Goal: Communication & Community: Participate in discussion

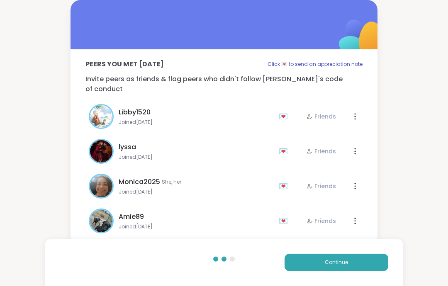
click at [384, 265] on button "Continue" at bounding box center [336, 262] width 104 height 17
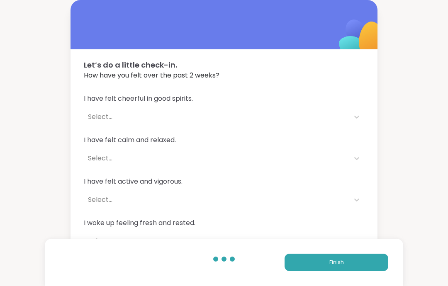
click at [379, 266] on button "Finish" at bounding box center [336, 262] width 104 height 17
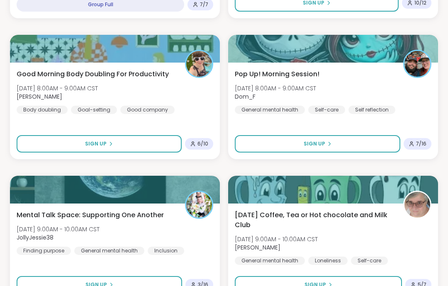
scroll to position [1091, 0]
click at [386, 139] on button "Sign Up" at bounding box center [317, 143] width 165 height 17
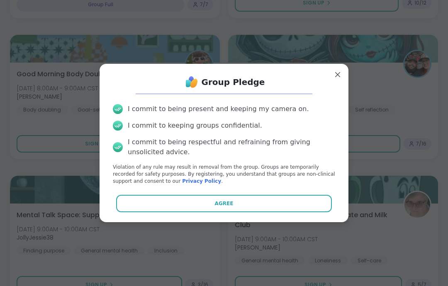
click at [332, 205] on button "Agree" at bounding box center [224, 203] width 216 height 17
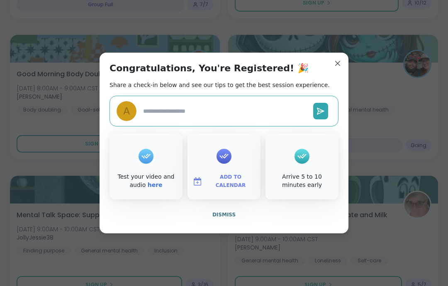
click at [263, 216] on button "Dismiss" at bounding box center [223, 214] width 229 height 17
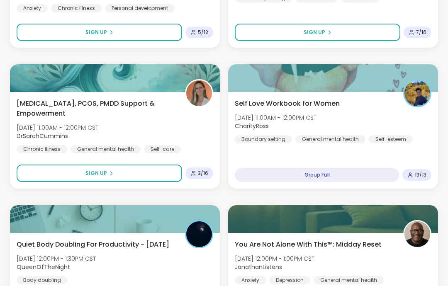
scroll to position [1624, 0]
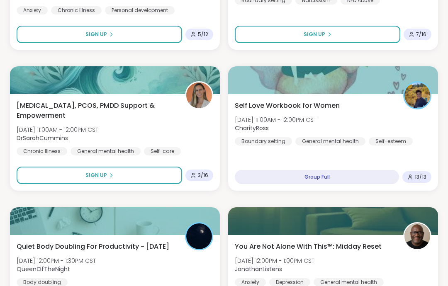
click at [413, 98] on img at bounding box center [417, 95] width 26 height 26
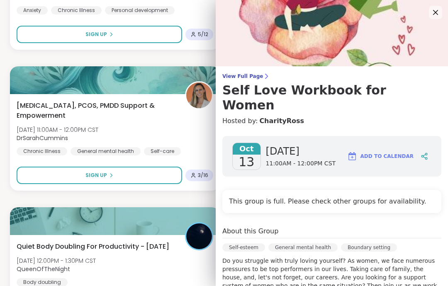
scroll to position [0, 0]
click at [435, 15] on icon at bounding box center [435, 12] width 10 height 10
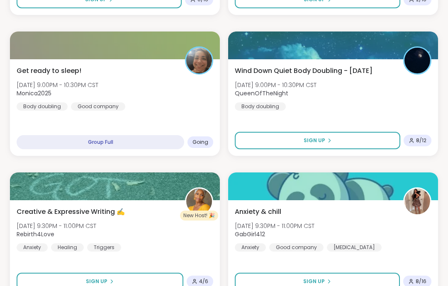
scroll to position [390, 0]
click at [199, 99] on div "Get ready to sleep! Sun, Oct 12 | 9:00PM - 10:30PM CST Monica2025 Body doubling…" at bounding box center [115, 88] width 196 height 45
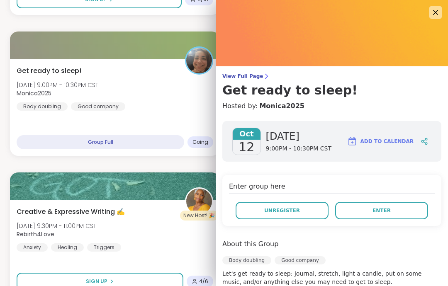
scroll to position [0, 0]
click at [264, 73] on icon at bounding box center [266, 76] width 7 height 7
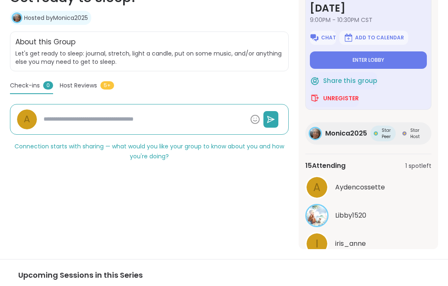
scroll to position [206, 0]
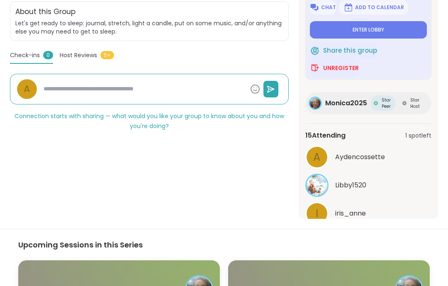
click at [377, 235] on button "See All" at bounding box center [368, 234] width 19 height 9
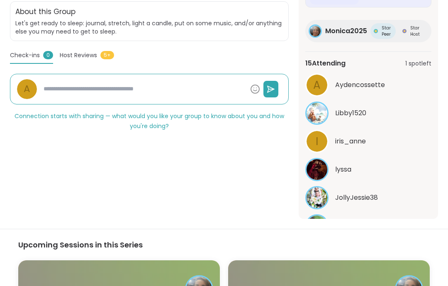
scroll to position [80, 0]
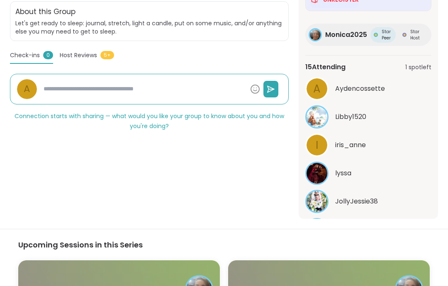
click at [408, 145] on div "iris_anne" at bounding box center [383, 145] width 96 height 10
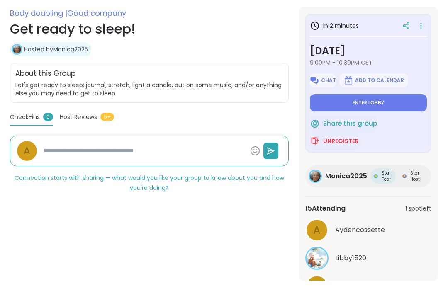
scroll to position [144, 0]
click at [369, 107] on button "Enter lobby" at bounding box center [368, 103] width 117 height 17
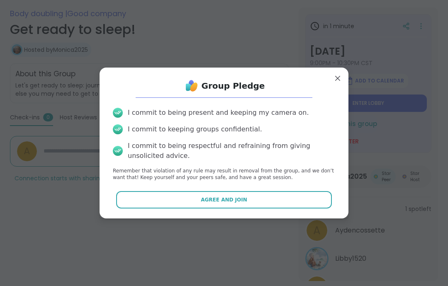
click at [254, 201] on button "Agree and Join" at bounding box center [224, 199] width 216 height 17
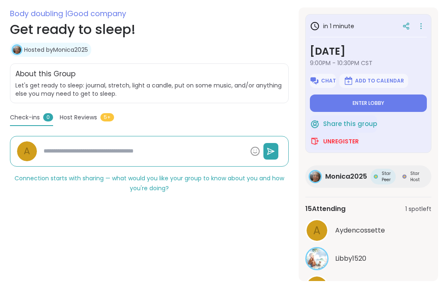
type textarea "*"
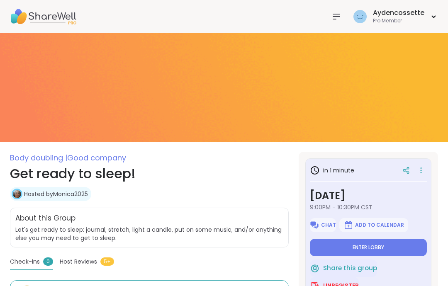
scroll to position [33, 0]
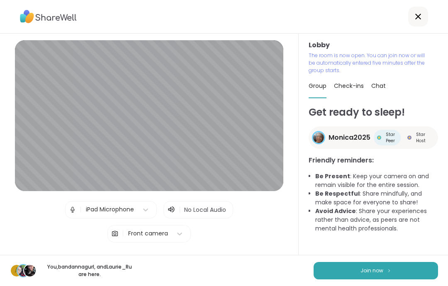
click at [409, 269] on button "Join now" at bounding box center [375, 270] width 124 height 17
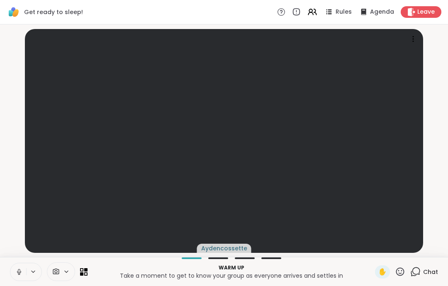
click at [10, 273] on button at bounding box center [18, 271] width 16 height 17
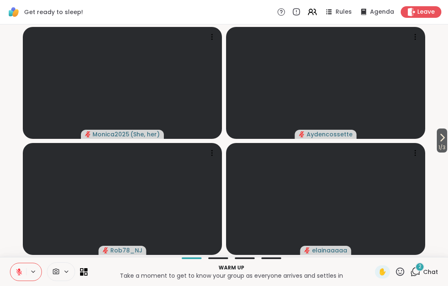
click at [441, 143] on icon at bounding box center [442, 138] width 10 height 10
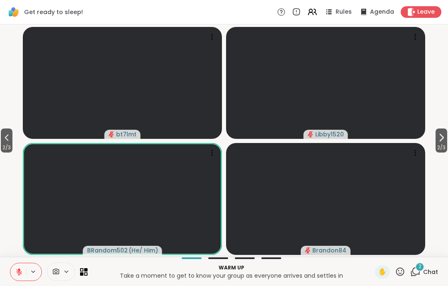
click at [447, 128] on div "2 / 3 2 / 3 bt7lmt Libby1520 BRandom502 ( He/ Him ) Brandon84" at bounding box center [224, 140] width 448 height 233
click at [445, 139] on button "2 / 3" at bounding box center [441, 140] width 12 height 24
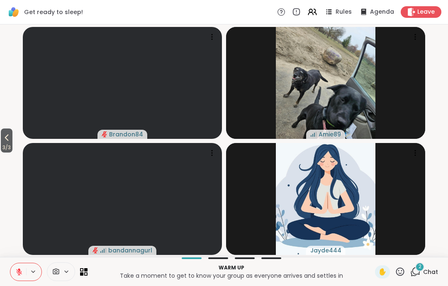
click at [2, 140] on button "3 / 3" at bounding box center [7, 140] width 12 height 24
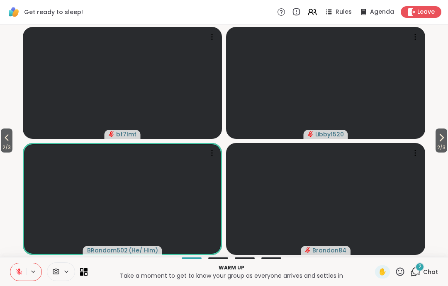
click at [2, 151] on span "2 / 3" at bounding box center [7, 148] width 12 height 10
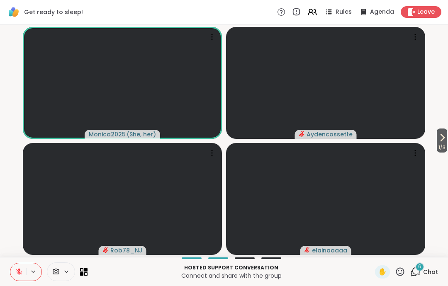
click at [16, 268] on icon at bounding box center [18, 271] width 7 height 7
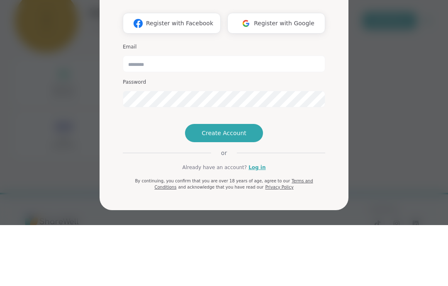
scroll to position [3, 0]
type input "**********"
click at [425, 62] on div "**********" at bounding box center [224, 143] width 438 height 286
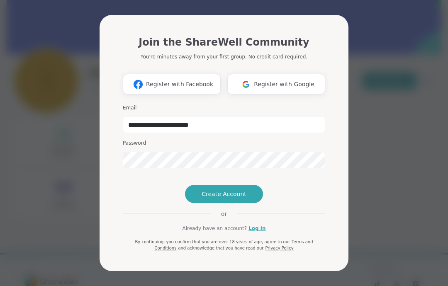
click at [261, 232] on link "Log in" at bounding box center [256, 228] width 17 height 7
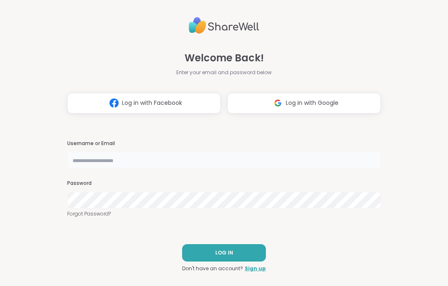
click at [306, 162] on input "text" at bounding box center [223, 160] width 313 height 17
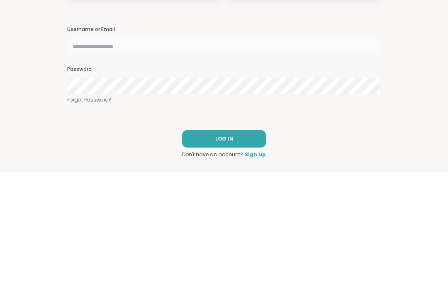
type input "**********"
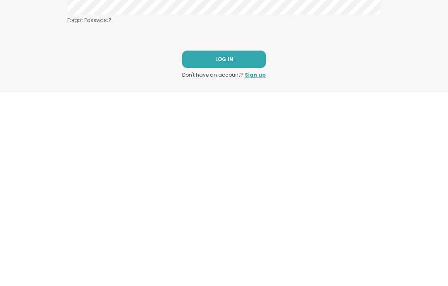
click at [246, 244] on button "LOG IN" at bounding box center [224, 252] width 84 height 17
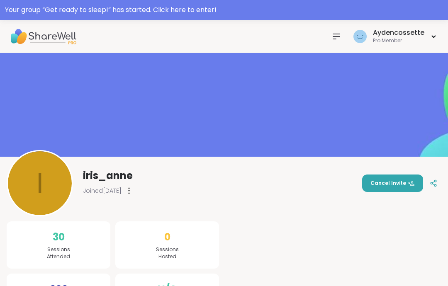
click at [399, 13] on div "Your group “ Get ready to sleep! ” has started. Click here to enter!" at bounding box center [224, 10] width 438 height 10
click at [410, 11] on div at bounding box center [224, 10] width 448 height 20
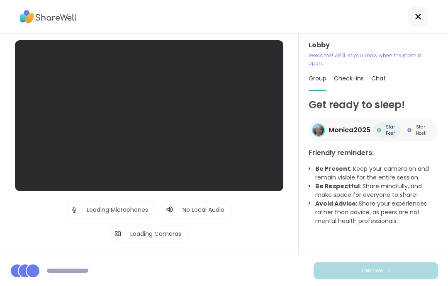
click at [418, 9] on div at bounding box center [418, 17] width 20 height 20
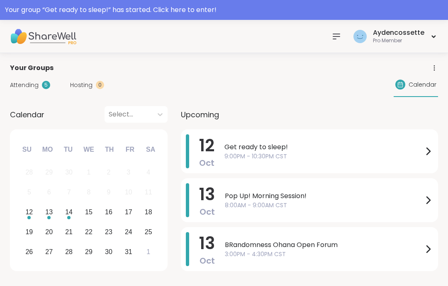
click at [394, 12] on div "Your group “ Get ready to sleep! ” has started. Click here to enter!" at bounding box center [224, 10] width 438 height 10
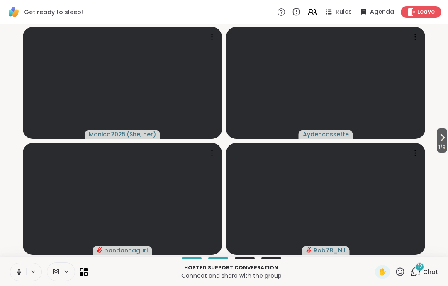
click at [23, 270] on button at bounding box center [18, 271] width 16 height 17
click at [423, 17] on div "Leave" at bounding box center [420, 12] width 41 height 12
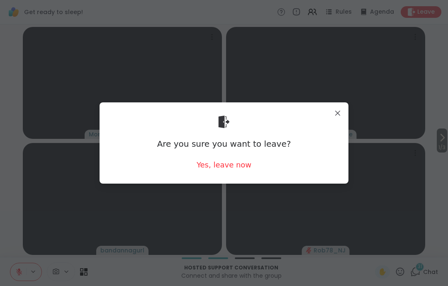
click at [246, 160] on div "Yes, leave now" at bounding box center [223, 165] width 55 height 10
